Goal: Find contact information: Find contact information

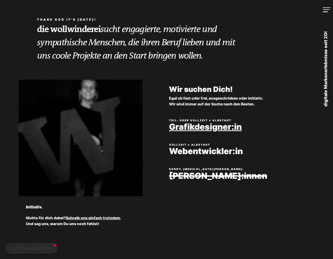
click at [190, 128] on link "Grafikdesigner:in" at bounding box center [246, 126] width 154 height 9
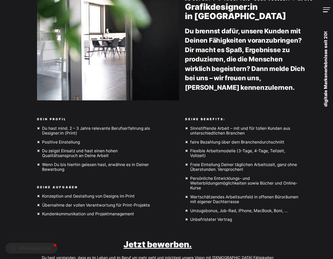
scroll to position [53, 0]
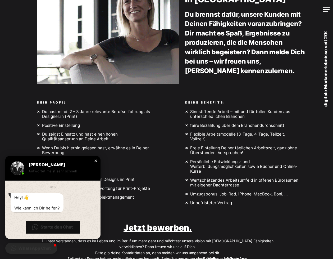
click at [95, 161] on div "Close chat window" at bounding box center [95, 160] width 5 height 5
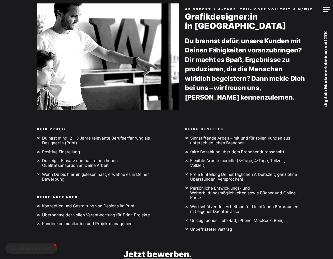
scroll to position [0, 0]
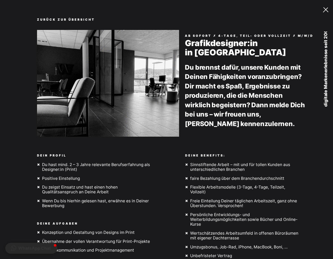
click at [325, 8] on div at bounding box center [326, 9] width 7 height 5
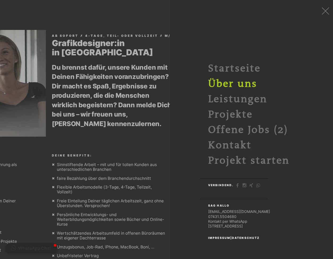
click at [238, 87] on link "Über uns" at bounding box center [232, 83] width 49 height 11
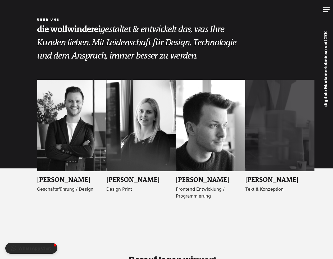
click at [327, 12] on link "MENU" at bounding box center [322, 10] width 22 height 20
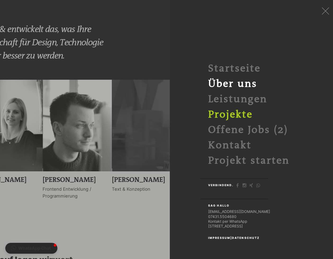
click at [236, 115] on link "Projekte" at bounding box center [230, 114] width 44 height 11
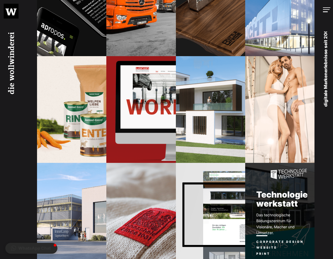
scroll to position [371, 0]
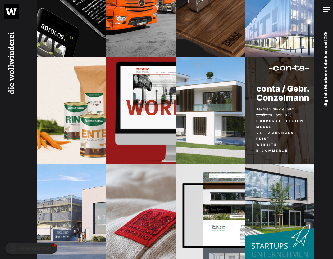
click at [266, 118] on p "Textilien, die die Haut berühren – seit 1920." at bounding box center [274, 112] width 59 height 12
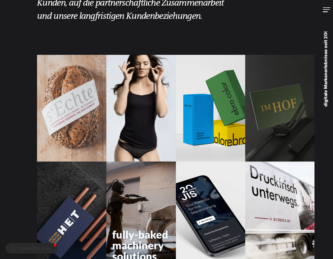
scroll to position [0, 0]
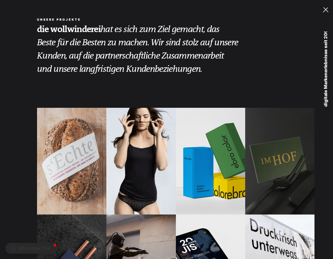
click at [325, 10] on div at bounding box center [326, 9] width 7 height 5
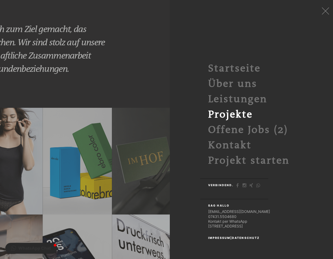
click at [243, 226] on link "[STREET_ADDRESS]" at bounding box center [225, 226] width 35 height 4
click at [225, 101] on link "Leistungen" at bounding box center [237, 98] width 59 height 11
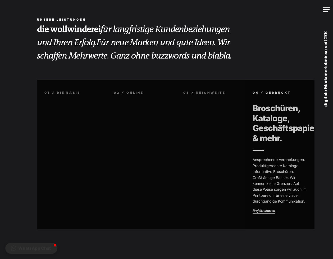
click at [264, 210] on link "Projekt starten" at bounding box center [264, 211] width 23 height 6
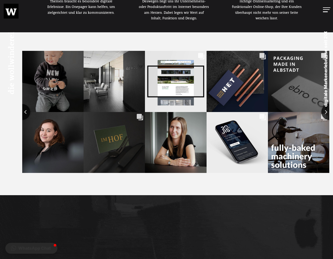
scroll to position [371, 0]
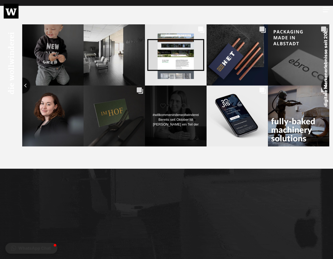
click at [187, 101] on div "Likes Count 79 Comments Count 1 #willkommeninderwollwinderei Bereits seit Oktob…" at bounding box center [176, 115] width 62 height 61
